Goal: Find specific page/section: Find specific page/section

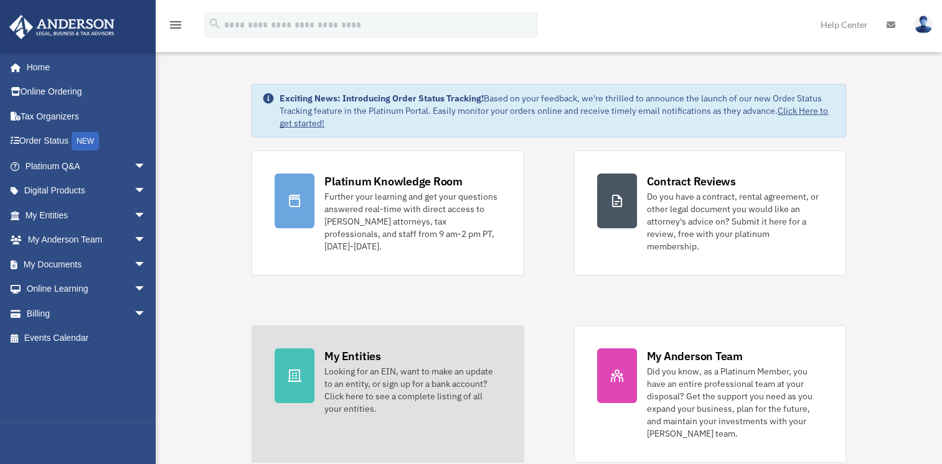
click at [365, 349] on div "My Entities" at bounding box center [352, 357] width 56 height 16
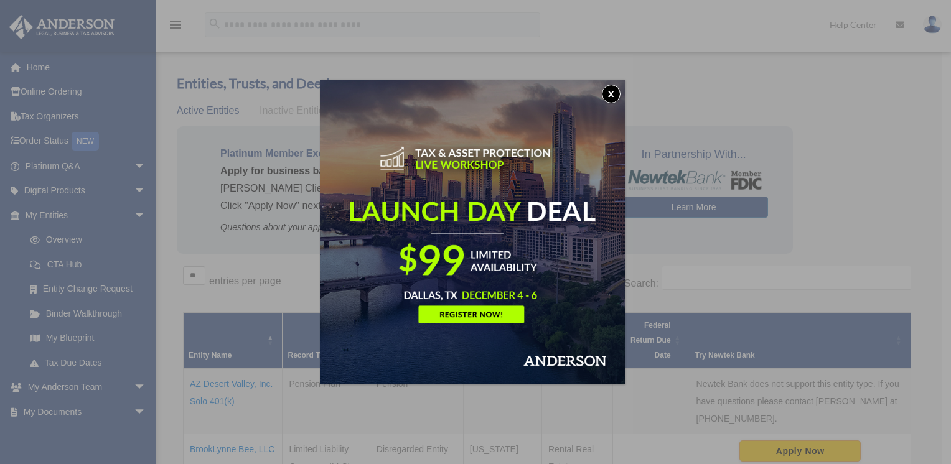
click at [613, 92] on button "x" at bounding box center [611, 94] width 19 height 19
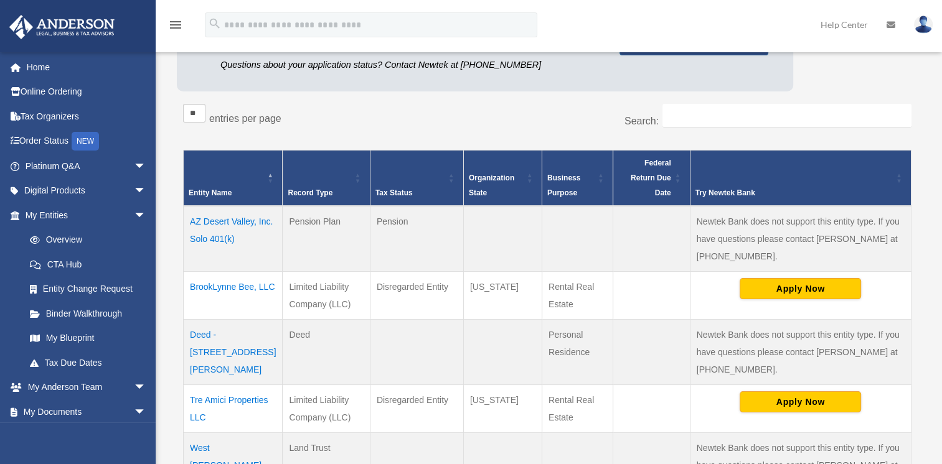
scroll to position [164, 0]
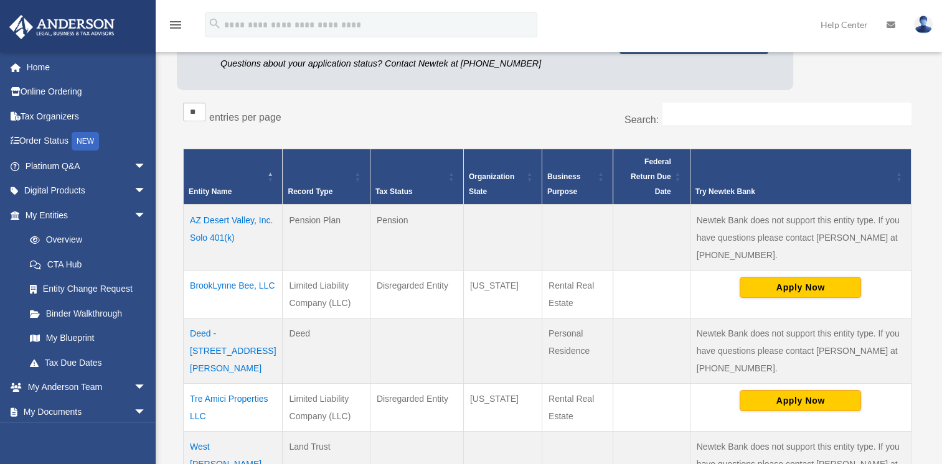
click at [212, 270] on td "BrookLynne Bee, LLC" at bounding box center [233, 294] width 99 height 48
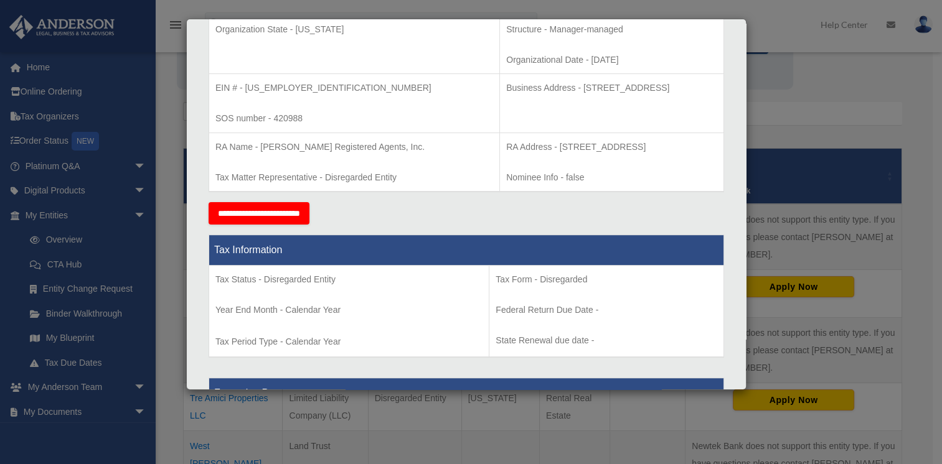
scroll to position [0, 0]
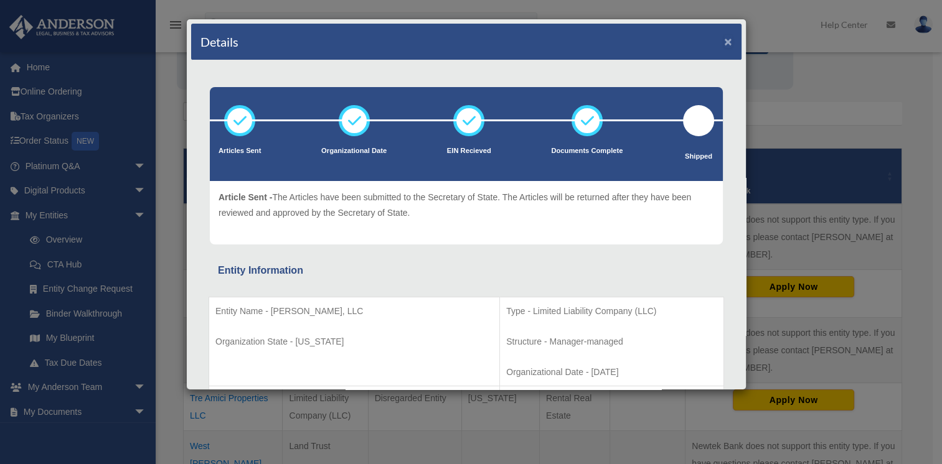
click at [724, 39] on button "×" at bounding box center [728, 41] width 8 height 13
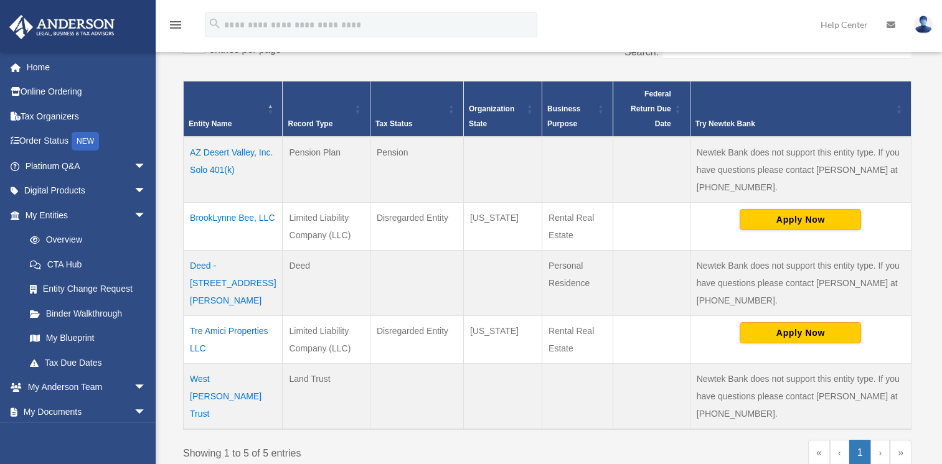
scroll to position [233, 0]
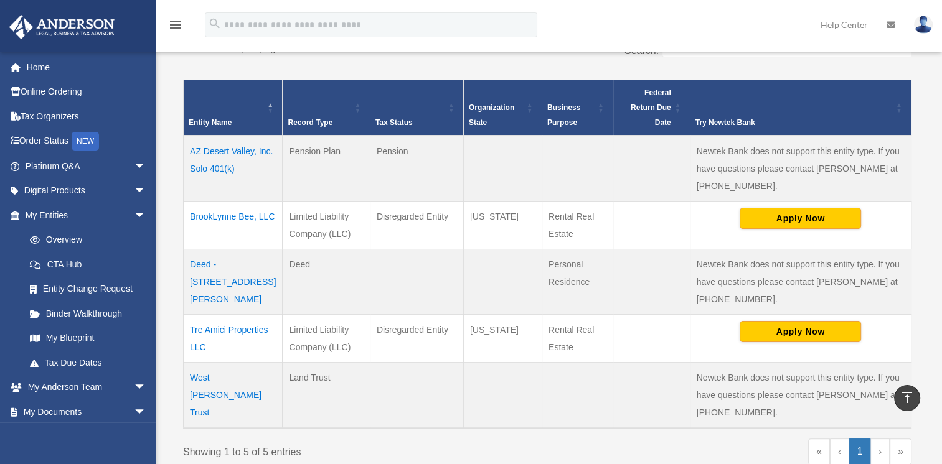
click at [211, 201] on td "BrookLynne Bee, LLC" at bounding box center [233, 225] width 99 height 48
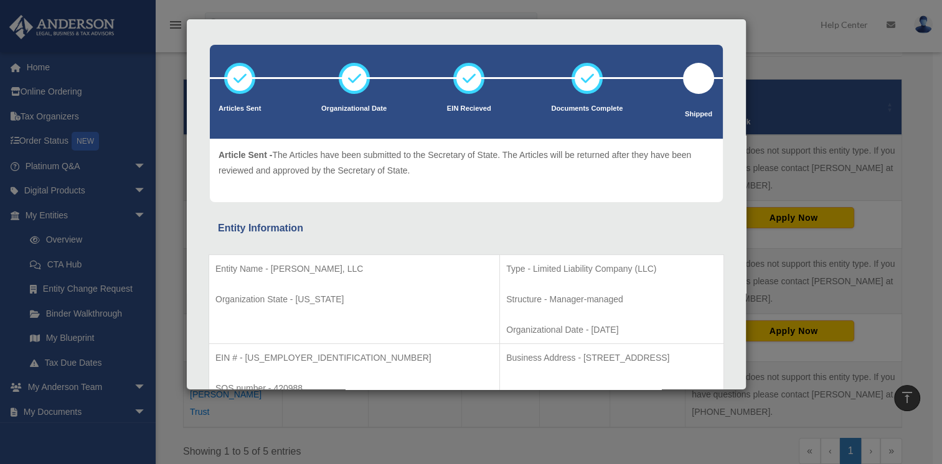
scroll to position [0, 0]
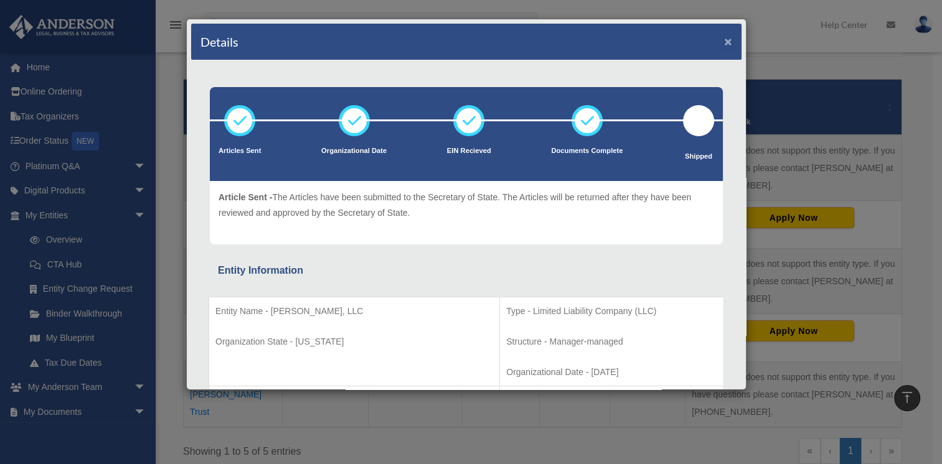
click at [724, 44] on button "×" at bounding box center [728, 41] width 8 height 13
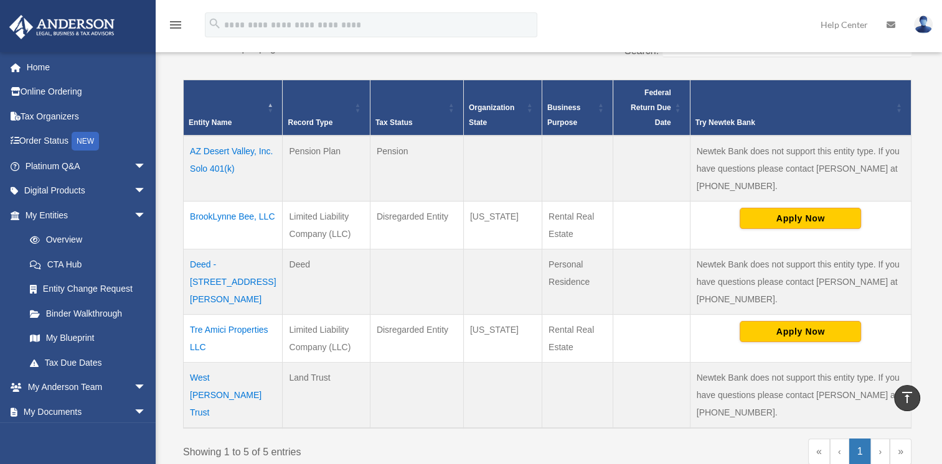
click at [921, 24] on img at bounding box center [923, 25] width 19 height 18
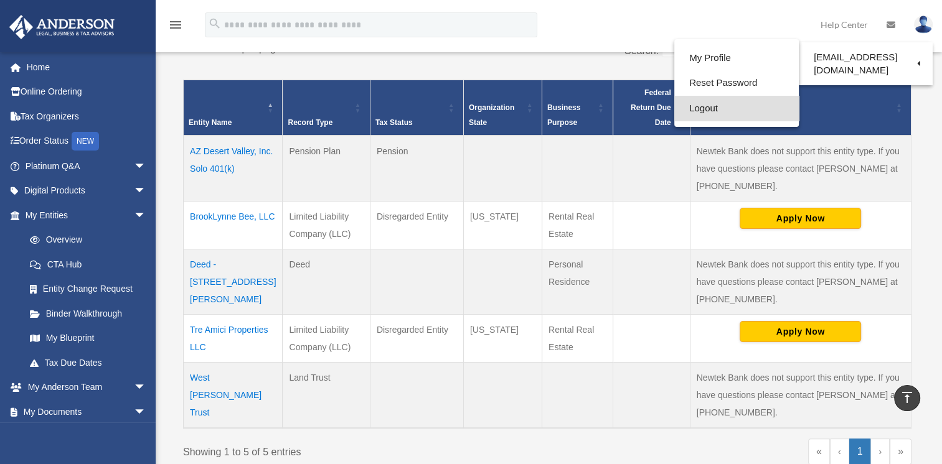
click at [697, 111] on link "Logout" at bounding box center [736, 109] width 125 height 26
